Goal: Find contact information: Obtain details needed to contact an individual or organization

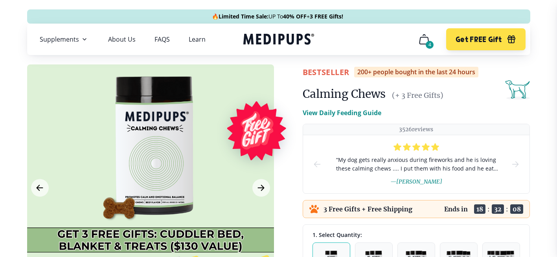
click at [330, 111] on p "View Daily Feeding Guide" at bounding box center [342, 112] width 79 height 9
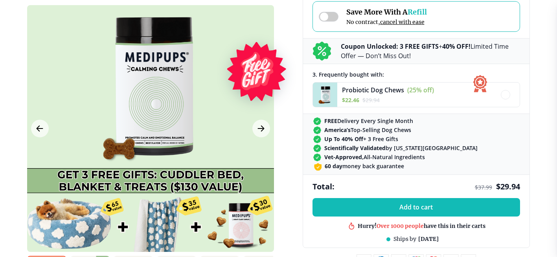
scroll to position [550, 0]
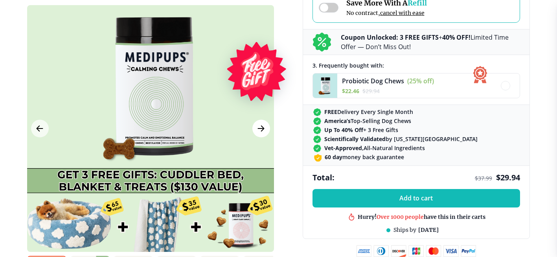
click at [260, 130] on icon "Next Image" at bounding box center [260, 129] width 9 height 10
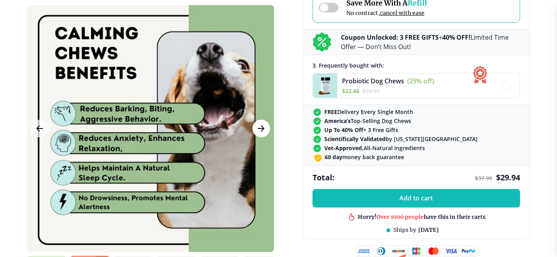
click at [260, 130] on icon "Next Image" at bounding box center [260, 129] width 9 height 10
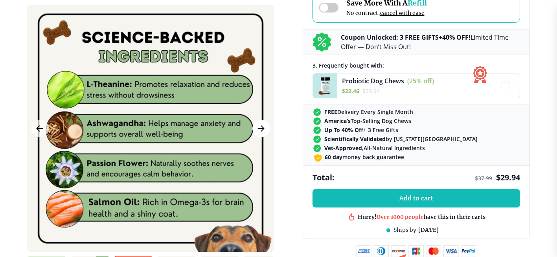
click at [259, 126] on icon "Next Image" at bounding box center [260, 129] width 9 height 10
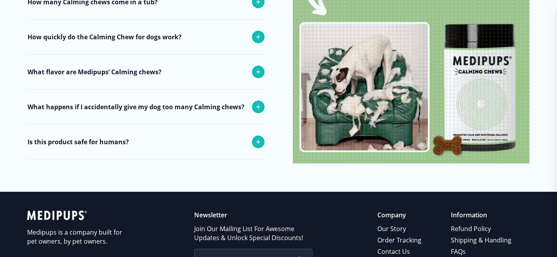
scroll to position [3502, 0]
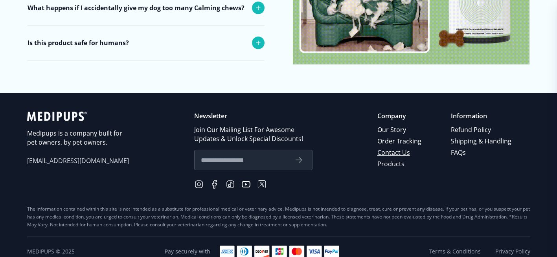
click at [398, 147] on link "Contact Us" at bounding box center [399, 152] width 45 height 11
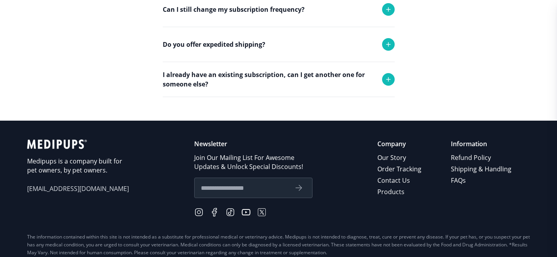
scroll to position [354, 0]
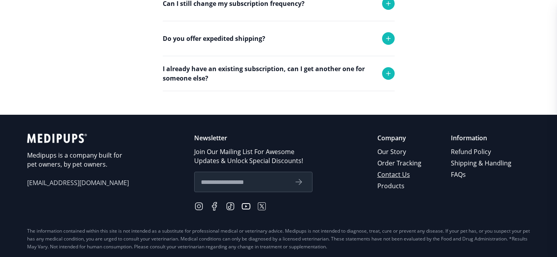
click at [405, 174] on link "Contact Us" at bounding box center [399, 174] width 45 height 11
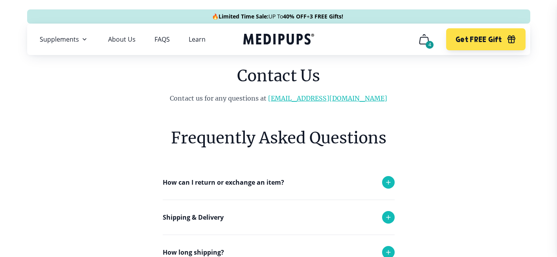
click at [341, 98] on link "[EMAIL_ADDRESS][DOMAIN_NAME]" at bounding box center [327, 98] width 119 height 8
click at [328, 98] on link "[EMAIL_ADDRESS][DOMAIN_NAME]" at bounding box center [327, 98] width 119 height 8
